Goal: Task Accomplishment & Management: Manage account settings

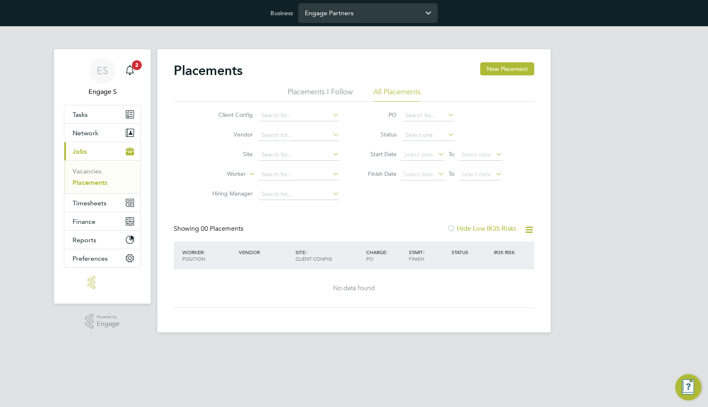
click at [343, 15] on input "Engage Partners" at bounding box center [367, 12] width 139 height 19
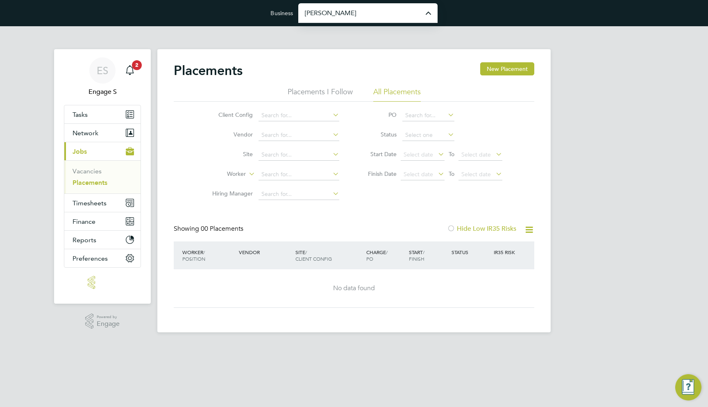
type input "[PERSON_NAME] Construction & Infrastructure Ltd"
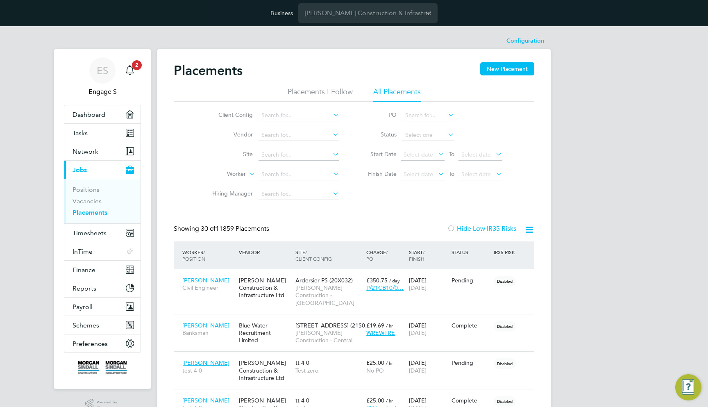
click at [443, 190] on div "Client Config Vendor Site Worker Hiring Manager PO Status Start Date Select dat…" at bounding box center [354, 153] width 361 height 102
click at [402, 193] on div "Client Config Vendor Site Worker Hiring Manager PO Status Start Date Select dat…" at bounding box center [354, 153] width 361 height 102
click at [114, 338] on button "Preferences" at bounding box center [102, 343] width 76 height 18
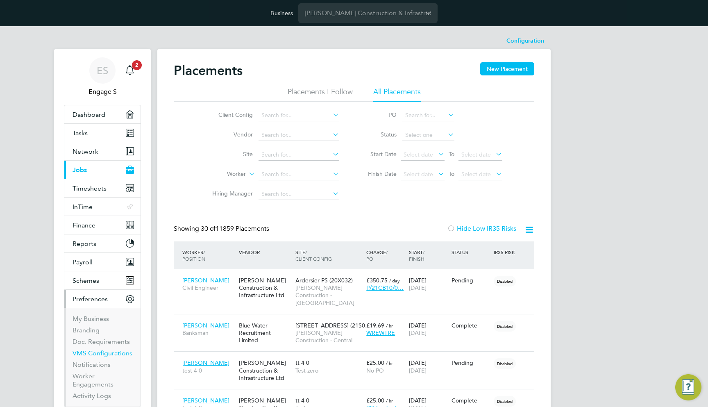
click at [116, 356] on link "VMS Configurations" at bounding box center [103, 353] width 60 height 8
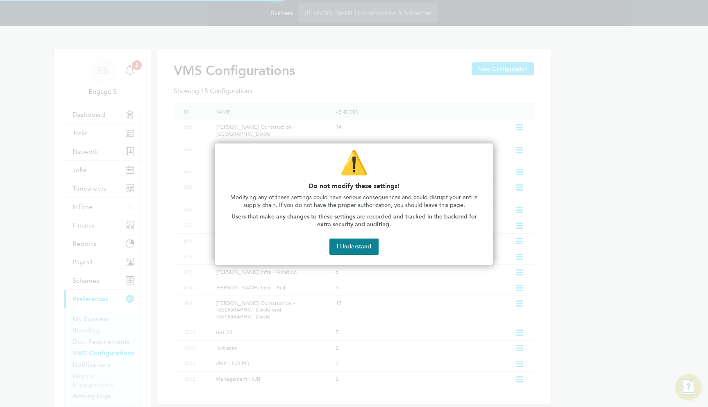
click at [355, 256] on div "⚠️ Do not modify these settings! Modifying any of these settings could have ser…" at bounding box center [354, 203] width 279 height 121
click at [357, 246] on button "I Understand" at bounding box center [353, 247] width 49 height 16
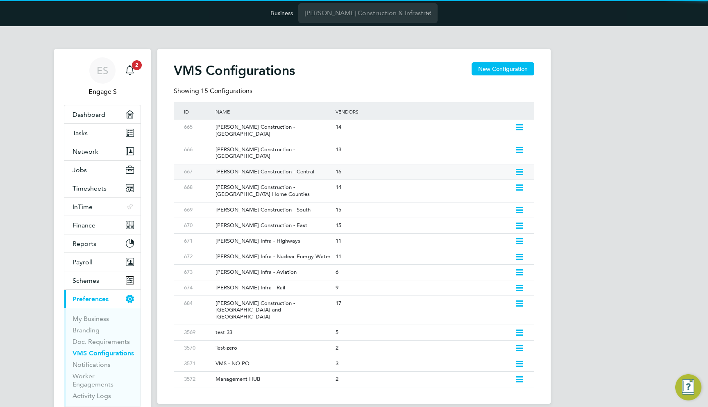
click at [323, 164] on div "[PERSON_NAME] Construction - Central" at bounding box center [271, 171] width 124 height 15
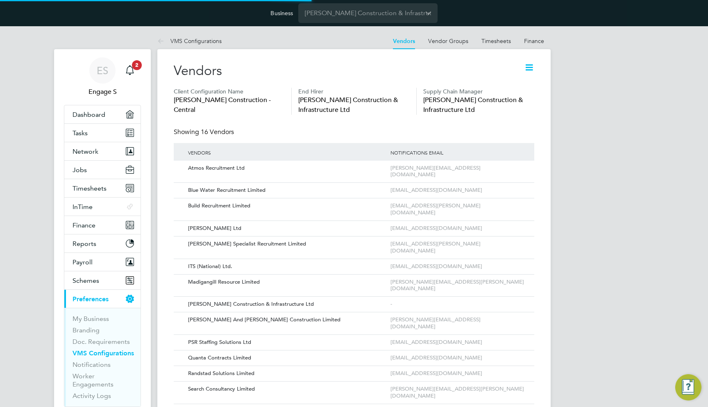
click at [532, 63] on icon at bounding box center [529, 67] width 10 height 10
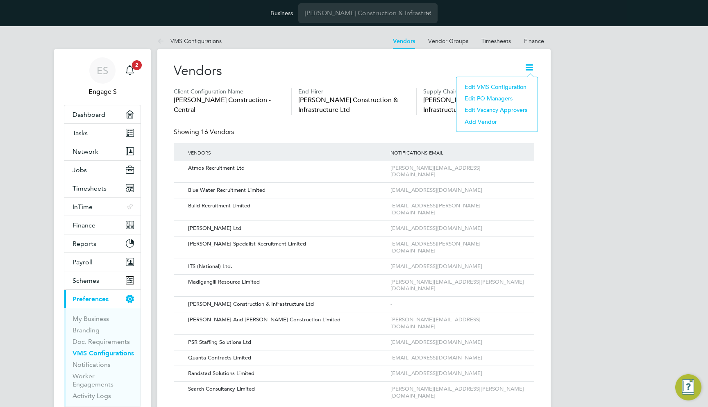
click at [519, 85] on li "Edit VMS Configuration" at bounding box center [497, 86] width 73 height 11
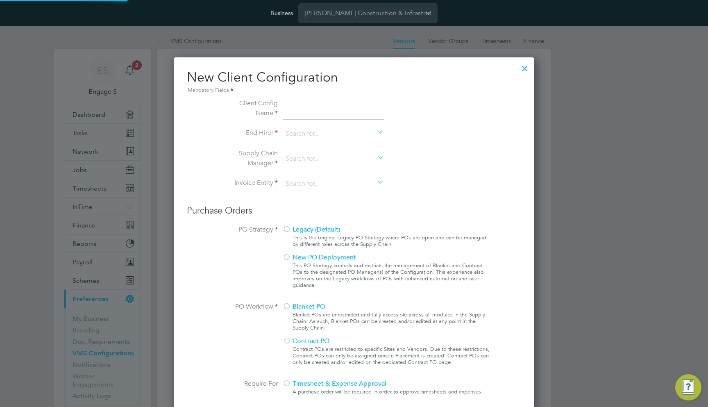
type input "[PERSON_NAME] Construction - Central"
type input "[PERSON_NAME] Construction & Infrastructure Ltd"
type input "Any Text"
type input "By Vendor Group"
type input "No Limits"
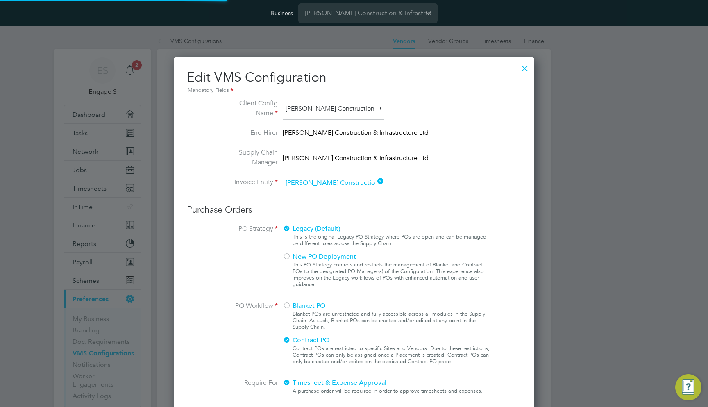
type input "Labour Desk"
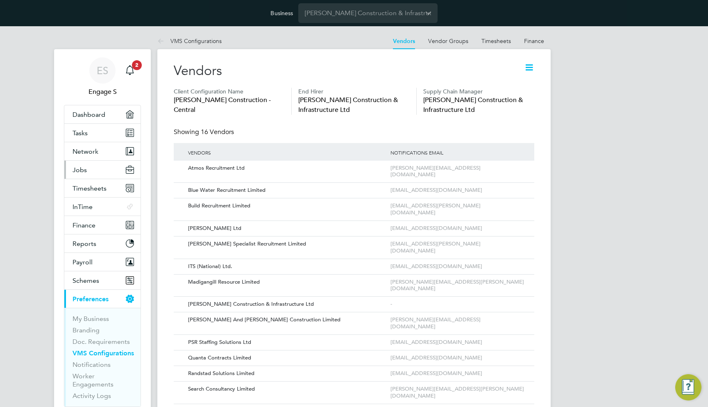
click at [101, 173] on button "Jobs" at bounding box center [102, 170] width 76 height 18
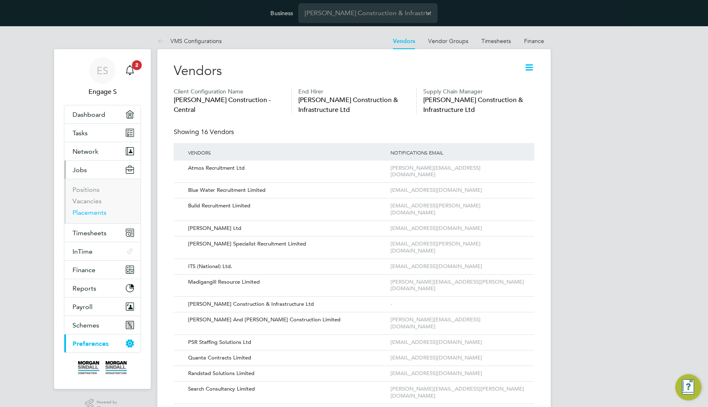
click at [95, 214] on link "Placements" at bounding box center [90, 213] width 34 height 8
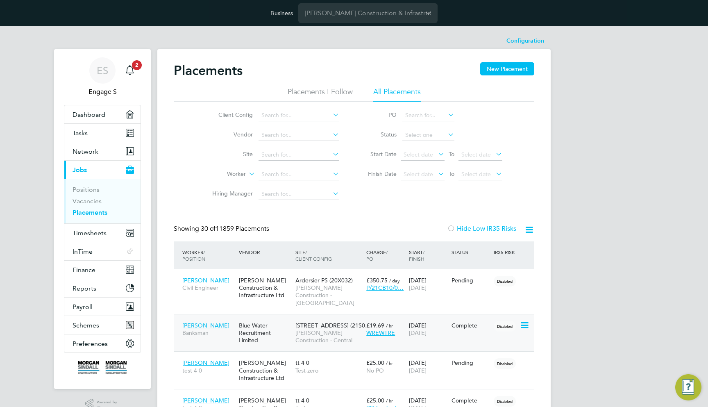
click at [344, 332] on span "[PERSON_NAME] Construction - Central" at bounding box center [328, 336] width 67 height 15
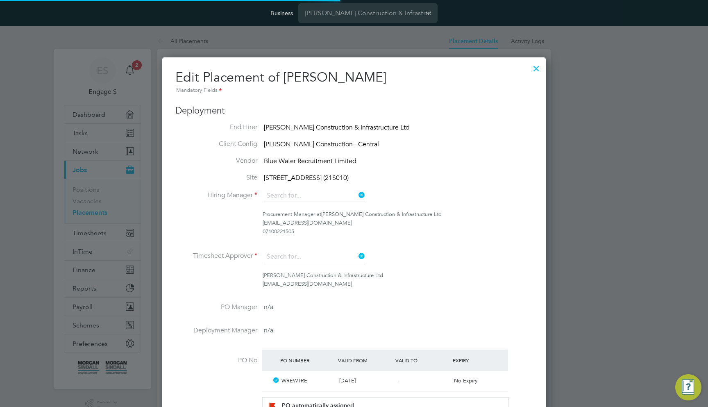
type input "Lee L"
type input "Luth V"
type input "[DATE]"
type input "08:00"
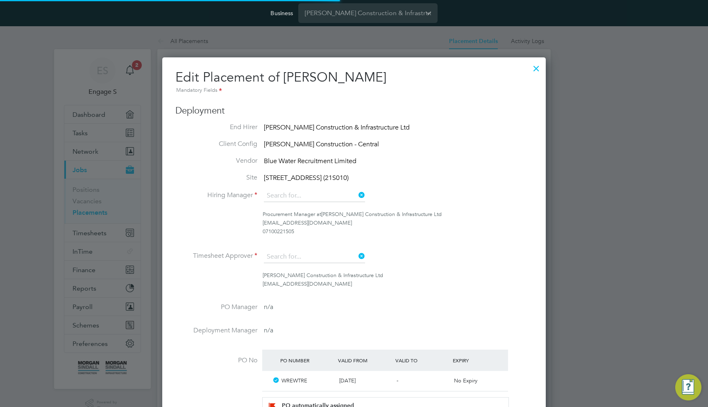
type input "18:00"
